Goal: Task Accomplishment & Management: Complete application form

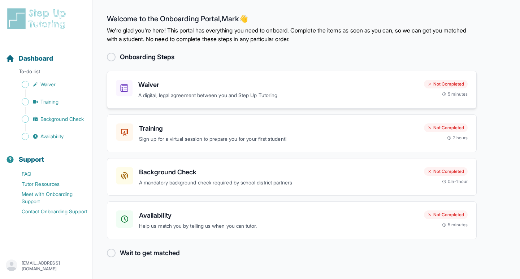
click at [191, 96] on p "A digital, legal agreement between you and Step Up Tutoring" at bounding box center [278, 95] width 280 height 8
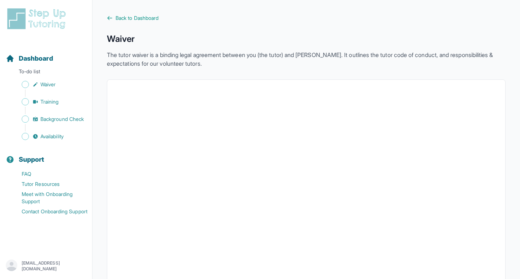
click at [44, 86] on span "Waiver" at bounding box center [47, 84] width 15 height 7
click at [26, 81] on span "Sidebar" at bounding box center [25, 84] width 7 height 7
click at [35, 59] on span "Dashboard" at bounding box center [36, 58] width 34 height 10
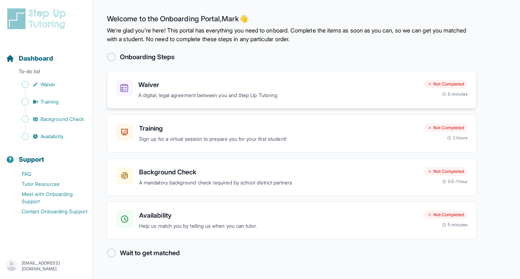
click at [240, 90] on h3 "Waiver" at bounding box center [278, 85] width 280 height 10
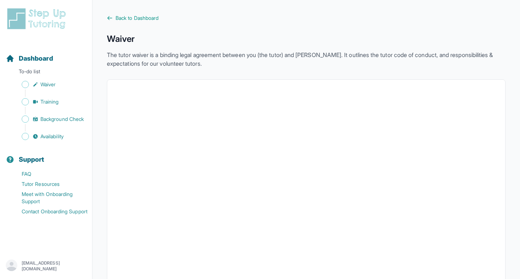
click at [141, 17] on span "Back to Dashboard" at bounding box center [137, 17] width 43 height 7
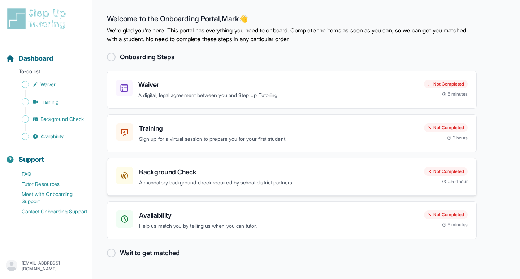
click at [239, 171] on h3 "Background Check" at bounding box center [278, 172] width 279 height 10
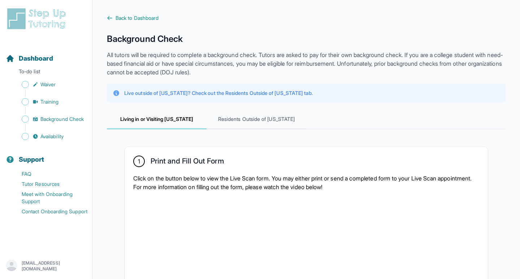
scroll to position [86, 0]
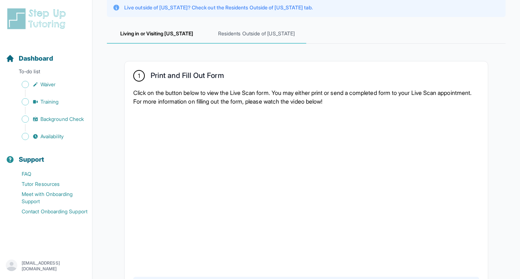
click at [243, 34] on span "Residents Outside of California" at bounding box center [256, 33] width 100 height 19
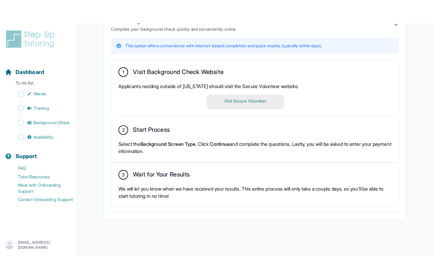
scroll to position [180, 0]
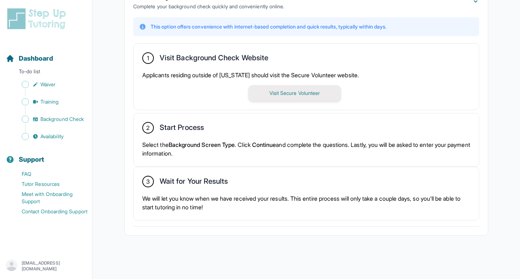
click at [295, 91] on button "Visit Secure Volunteer" at bounding box center [294, 93] width 92 height 16
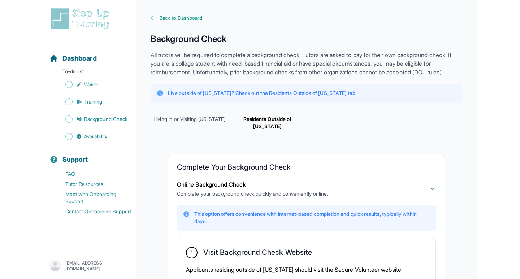
scroll to position [0, 0]
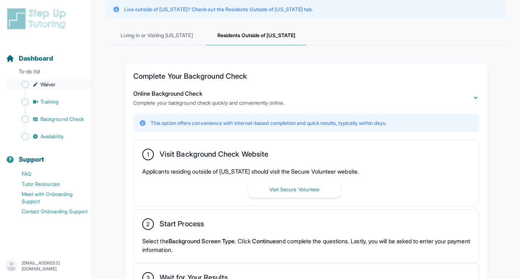
click at [49, 82] on span "Waiver" at bounding box center [47, 84] width 15 height 7
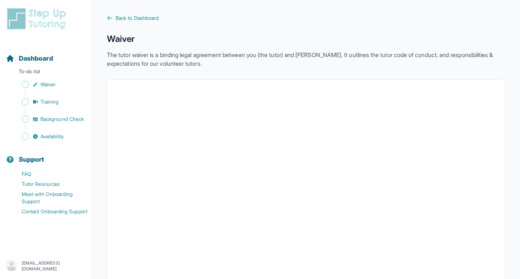
scroll to position [0, 0]
click at [281, 58] on p "The tutor waiver is a binding legal agreement between you (the tutor) and StepU…" at bounding box center [306, 59] width 399 height 17
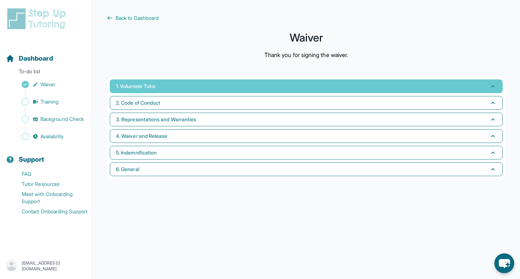
click at [265, 85] on button "1. Volunteer Tutor" at bounding box center [306, 86] width 393 height 14
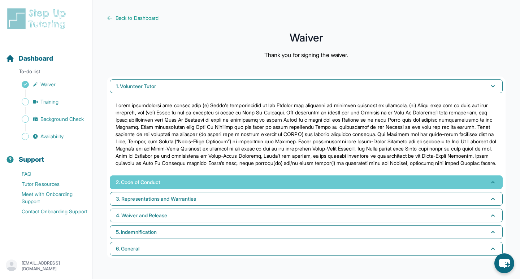
click at [217, 187] on button "2. Code of Conduct" at bounding box center [306, 182] width 393 height 14
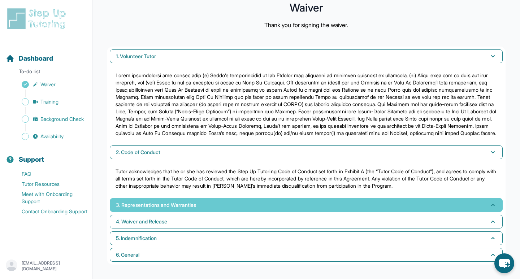
click at [201, 204] on button "3. Representations and Warranties" at bounding box center [306, 205] width 393 height 14
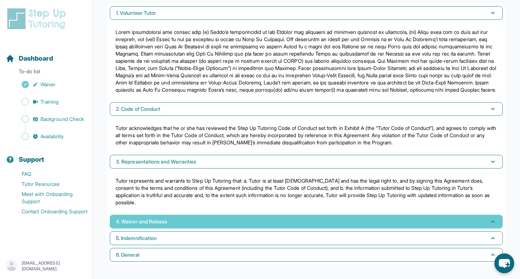
click at [192, 221] on button "4. Waiver and Release" at bounding box center [306, 222] width 393 height 14
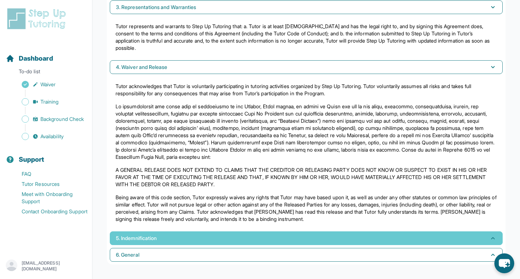
click at [179, 233] on button "5. Indemnification" at bounding box center [306, 238] width 393 height 14
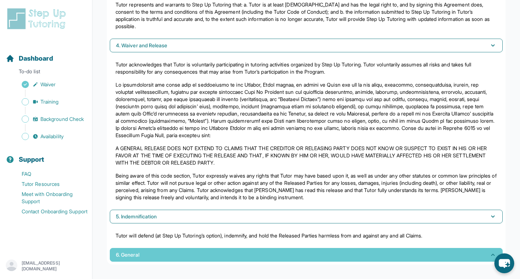
scroll to position [257, 0]
click at [174, 258] on button "6. General" at bounding box center [306, 255] width 393 height 14
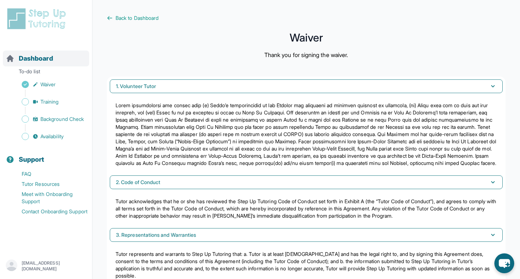
scroll to position [0, 0]
click at [42, 56] on span "Dashboard" at bounding box center [36, 58] width 34 height 10
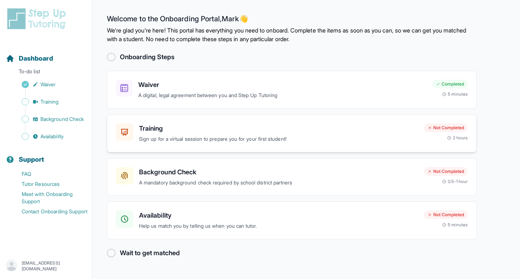
click at [260, 139] on p "Sign up for a virtual session to prepare you for your first student!" at bounding box center [278, 139] width 279 height 8
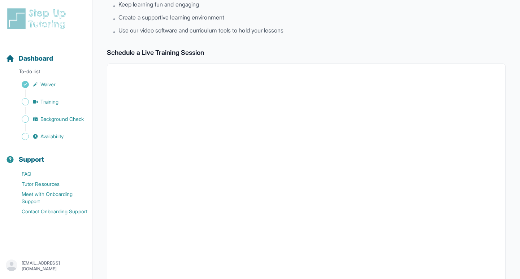
scroll to position [8, 0]
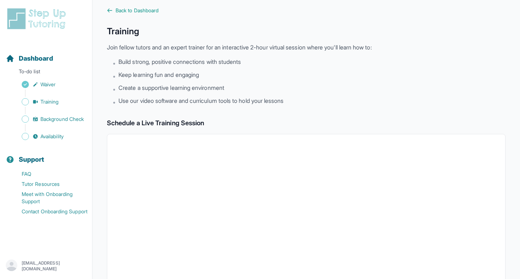
click at [331, 3] on main "Back to Dashboard Training Join fellow tutors and an expert trainer for an inte…" at bounding box center [305, 246] width 427 height 508
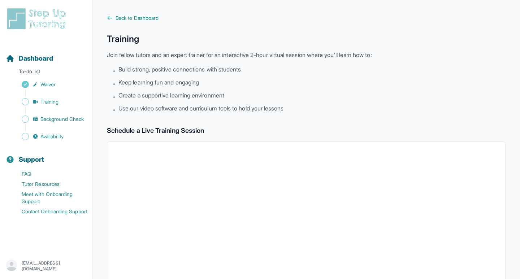
scroll to position [0, 0]
click at [44, 70] on p "To-do list" at bounding box center [46, 73] width 86 height 10
click at [44, 61] on span "Dashboard" at bounding box center [36, 58] width 34 height 10
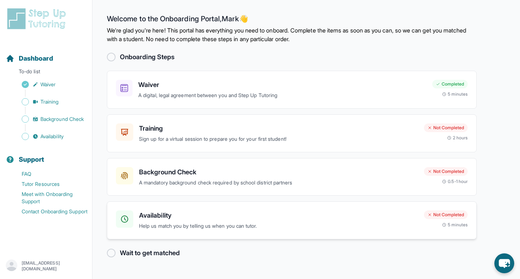
click at [180, 216] on h3 "Availability" at bounding box center [278, 215] width 279 height 10
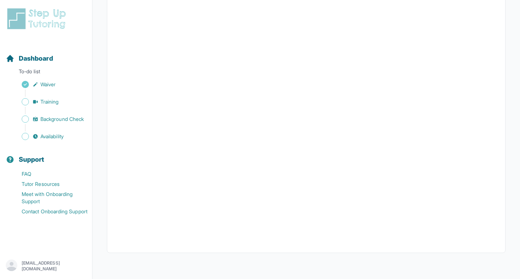
scroll to position [140, 0]
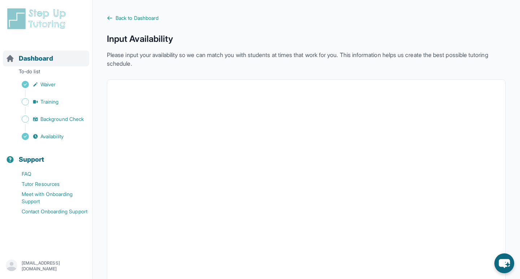
click at [48, 59] on span "Dashboard" at bounding box center [36, 58] width 34 height 10
